Goal: Task Accomplishment & Management: Manage account settings

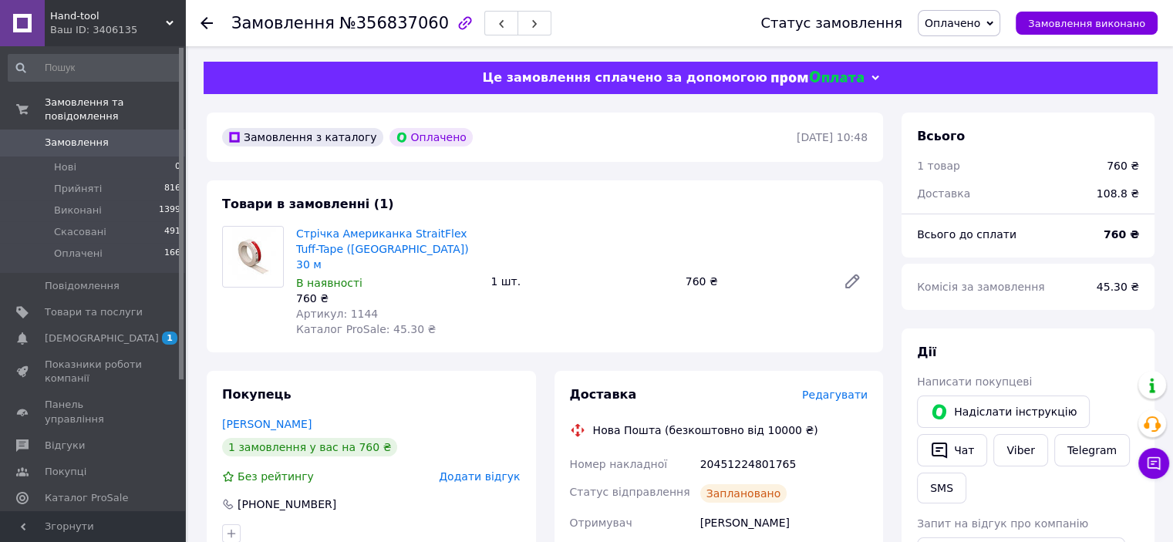
click at [106, 136] on span "Замовлення" at bounding box center [94, 143] width 98 height 14
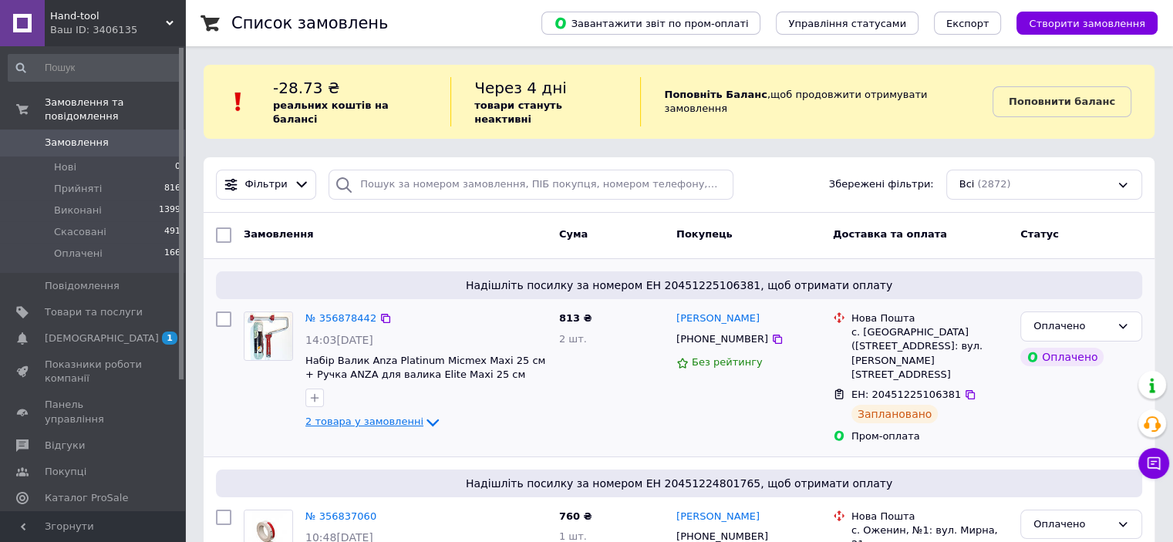
click at [372, 416] on span "2 товара у замовленні" at bounding box center [364, 422] width 118 height 12
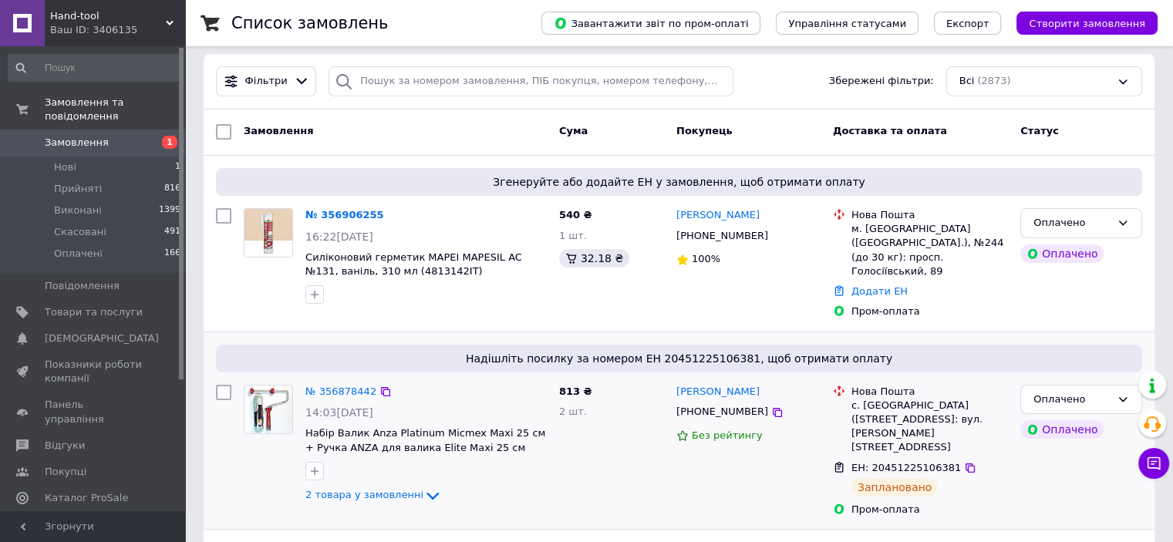
scroll to position [77, 0]
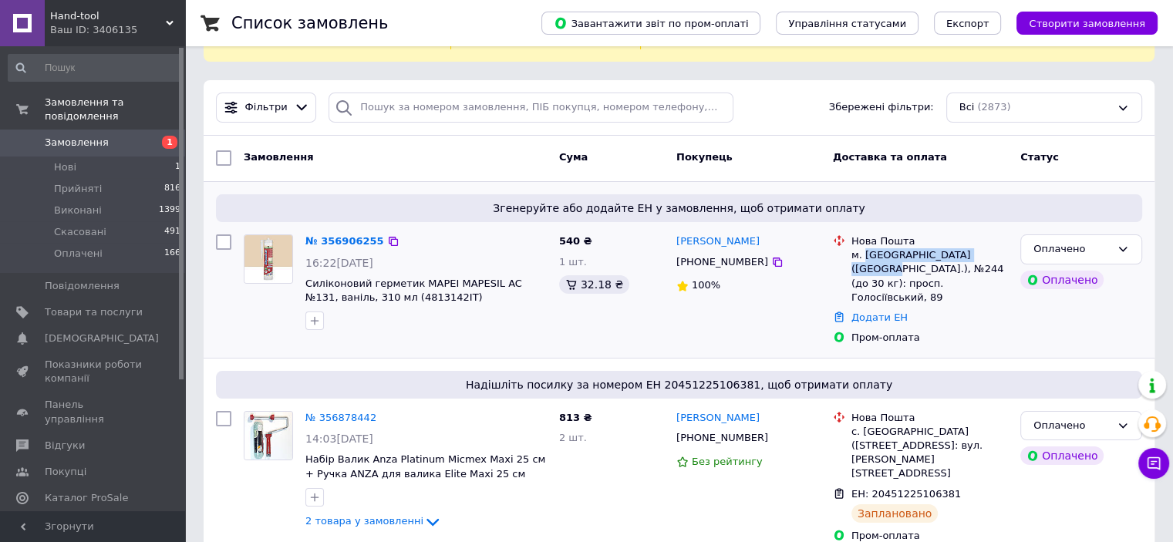
drag, startPoint x: 864, startPoint y: 240, endPoint x: 984, endPoint y: 235, distance: 120.4
click at [984, 248] on div "м. [GEOGRAPHIC_DATA] ([GEOGRAPHIC_DATA].), №244 (до 30 кг): просп. Голосіївськи…" at bounding box center [929, 276] width 157 height 56
click at [796, 280] on div "100%" at bounding box center [748, 285] width 144 height 21
